Goal: Use online tool/utility: Utilize a website feature to perform a specific function

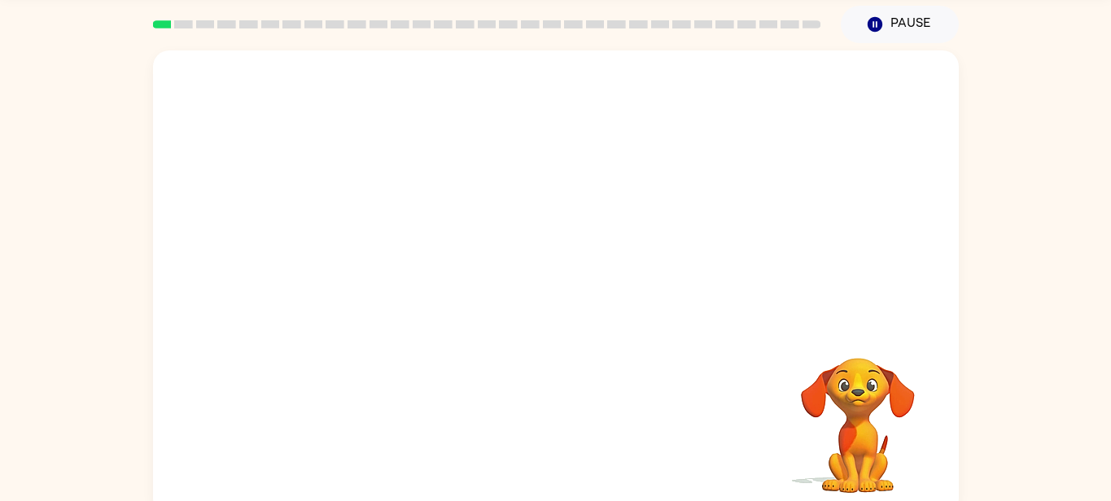
scroll to position [55, 0]
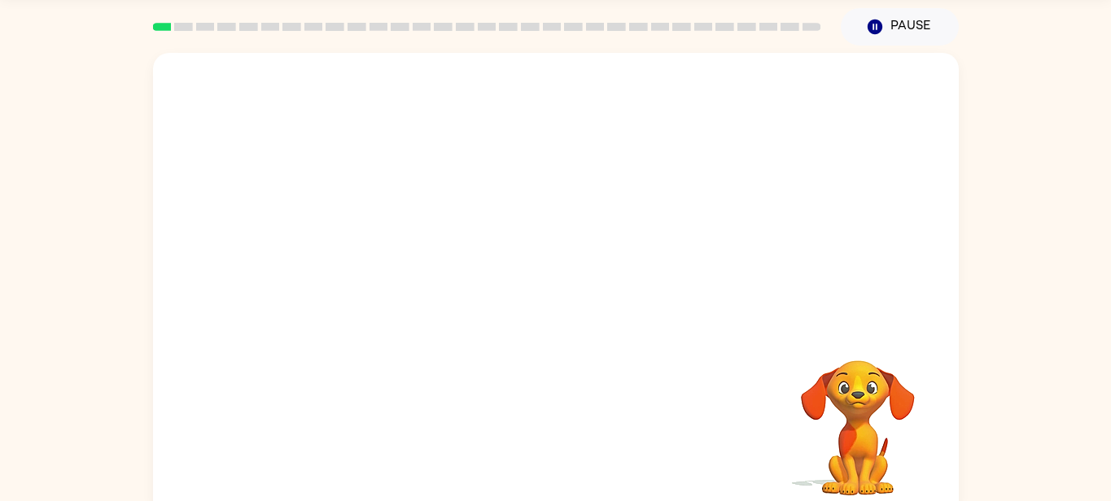
click at [432, 185] on div at bounding box center [555, 189] width 805 height 273
click at [575, 303] on div at bounding box center [556, 293] width 104 height 59
click at [578, 299] on button "button" at bounding box center [556, 293] width 104 height 59
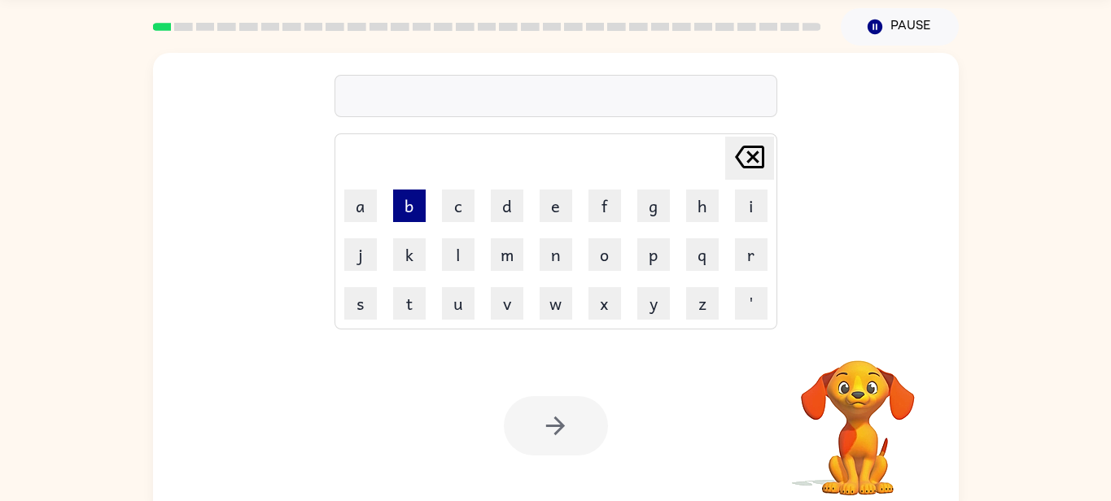
click at [405, 203] on button "b" at bounding box center [409, 206] width 33 height 33
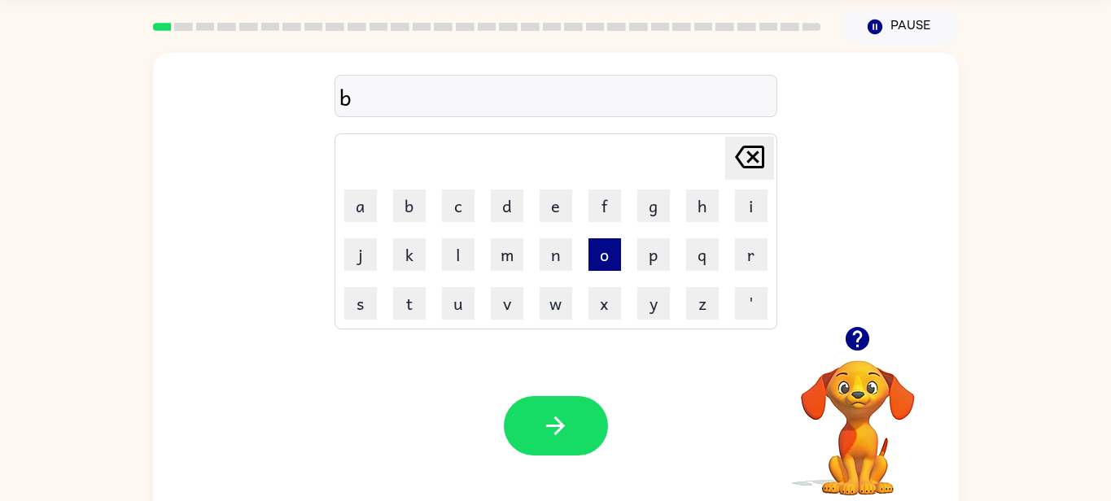
click at [609, 255] on button "o" at bounding box center [604, 254] width 33 height 33
click at [757, 142] on icon "[PERSON_NAME] last character input" at bounding box center [749, 156] width 39 height 39
click at [758, 265] on button "r" at bounding box center [751, 254] width 33 height 33
click at [502, 204] on button "d" at bounding box center [507, 206] width 33 height 33
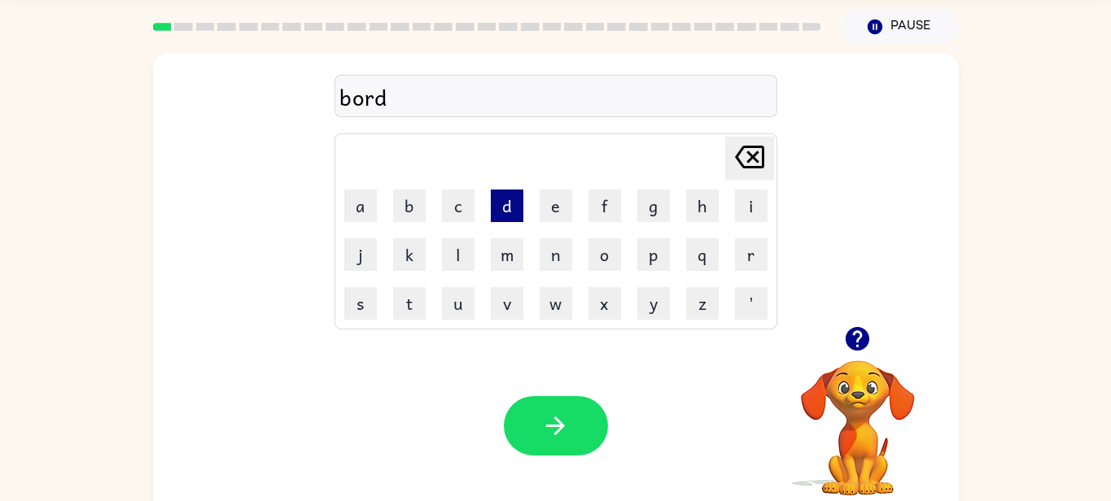
type button "d"
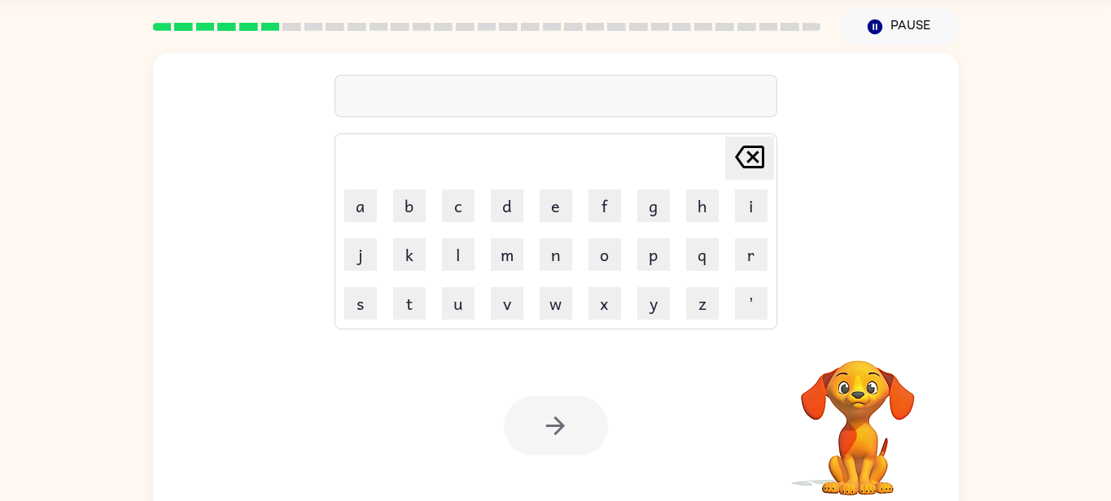
click at [862, 199] on div "[PERSON_NAME] last character input a b c d e f g h i j k l m n o p q r s t u v …" at bounding box center [555, 189] width 805 height 273
click at [553, 422] on div at bounding box center [556, 425] width 104 height 59
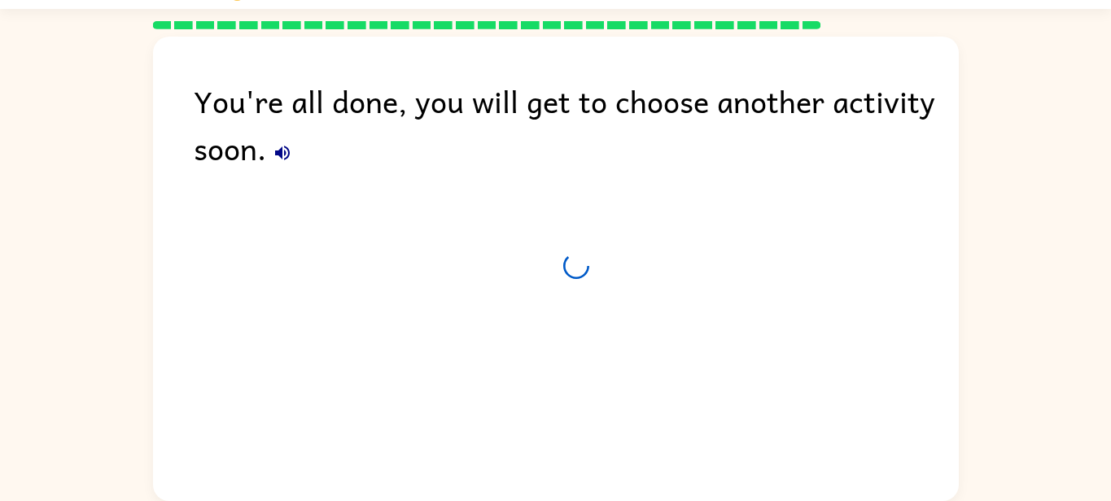
scroll to position [40, 0]
